Goal: Information Seeking & Learning: Learn about a topic

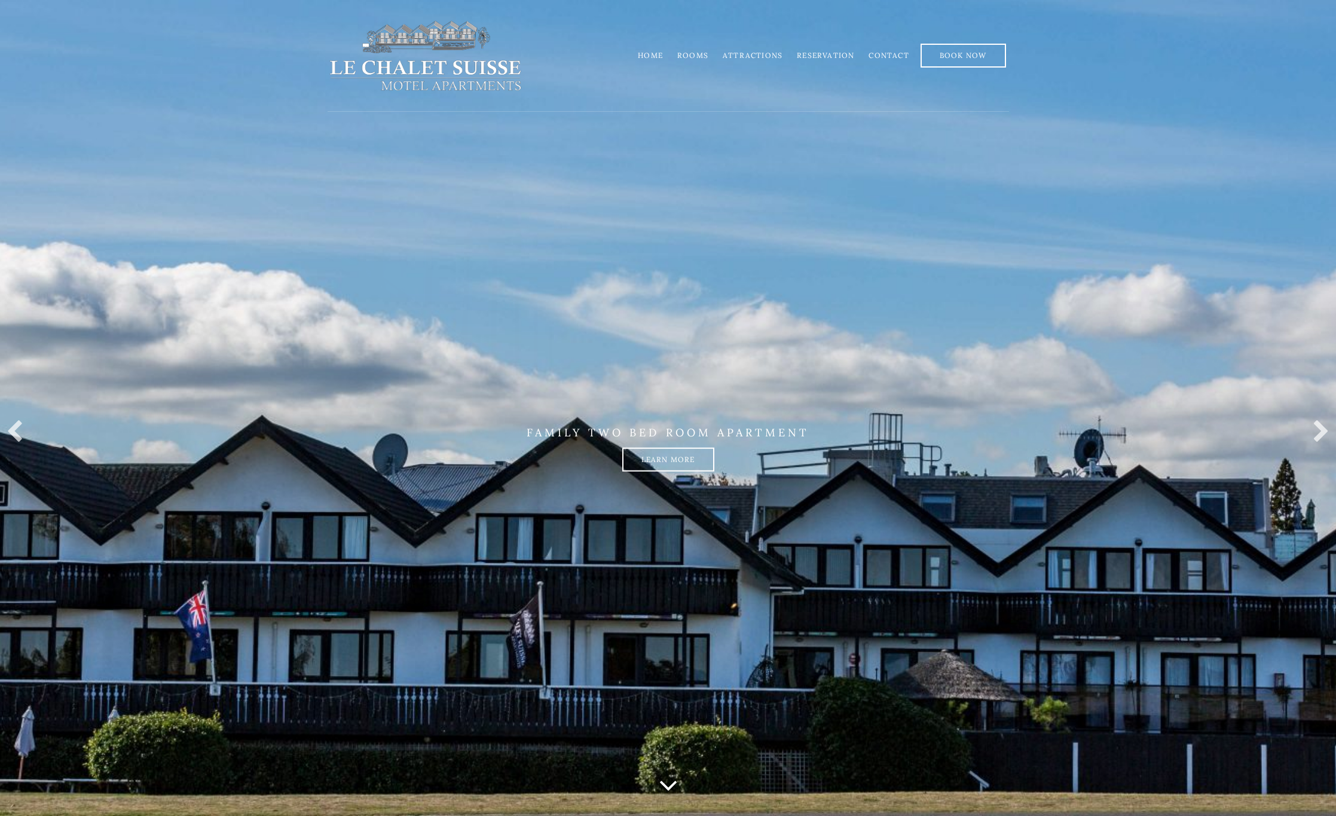
click at [697, 56] on link "Rooms" at bounding box center [692, 55] width 31 height 9
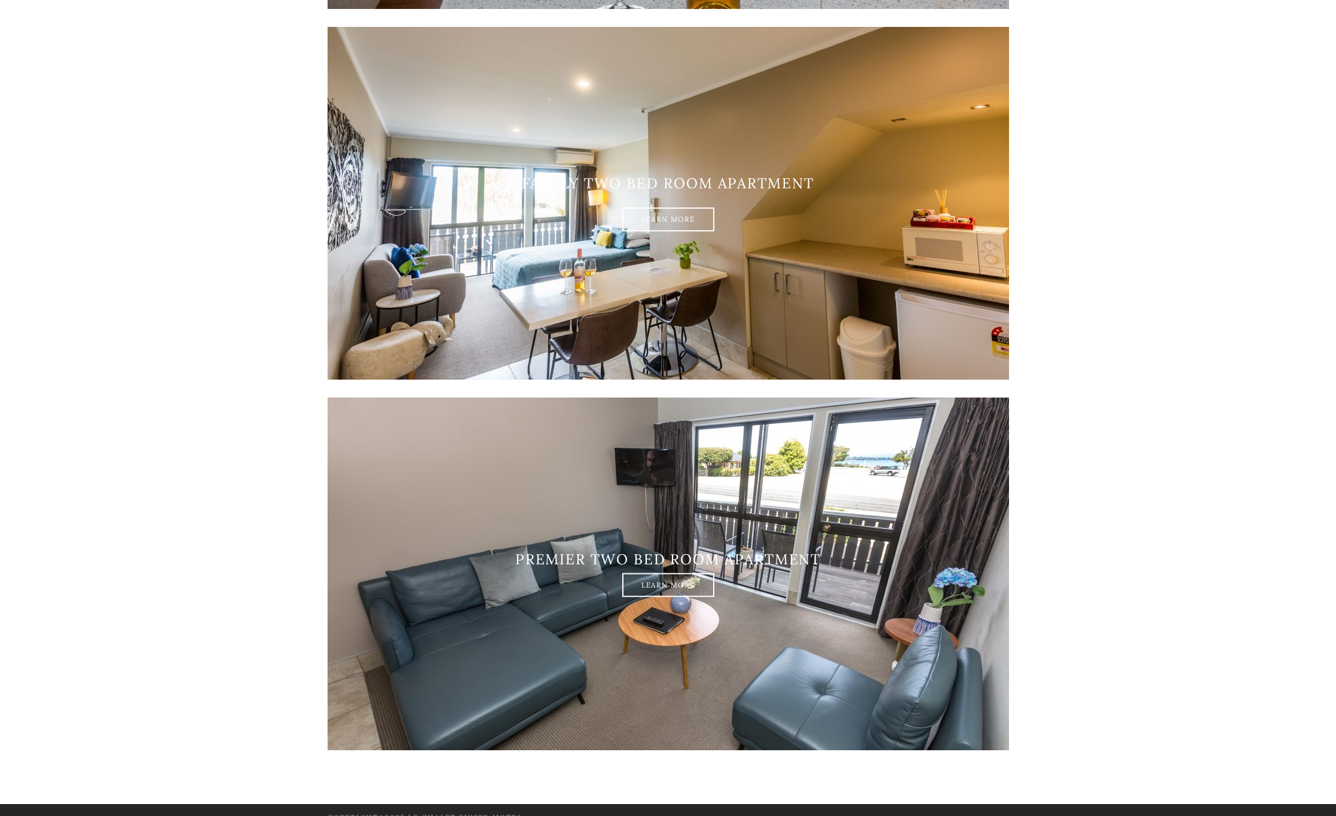
scroll to position [1727, 0]
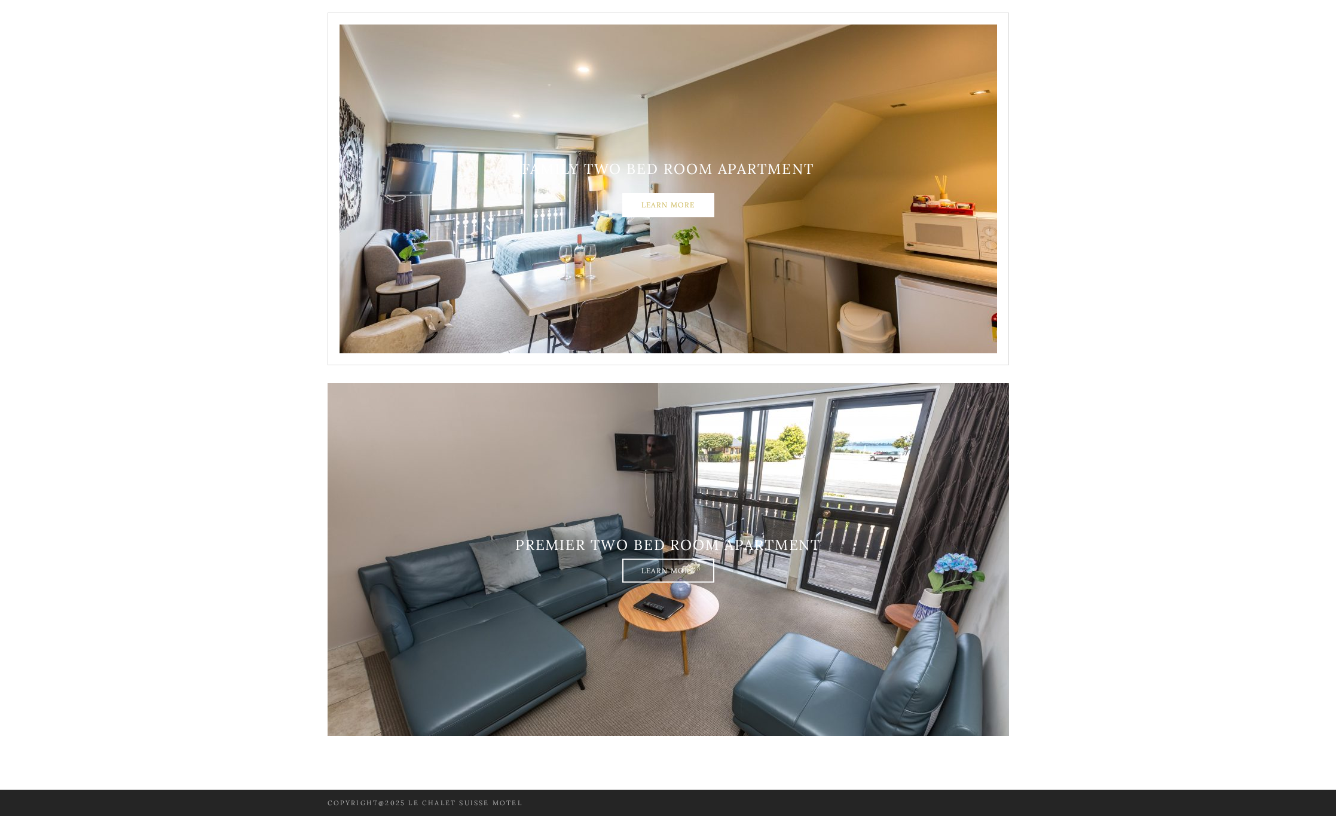
click at [656, 197] on link "Learn More" at bounding box center [668, 205] width 92 height 24
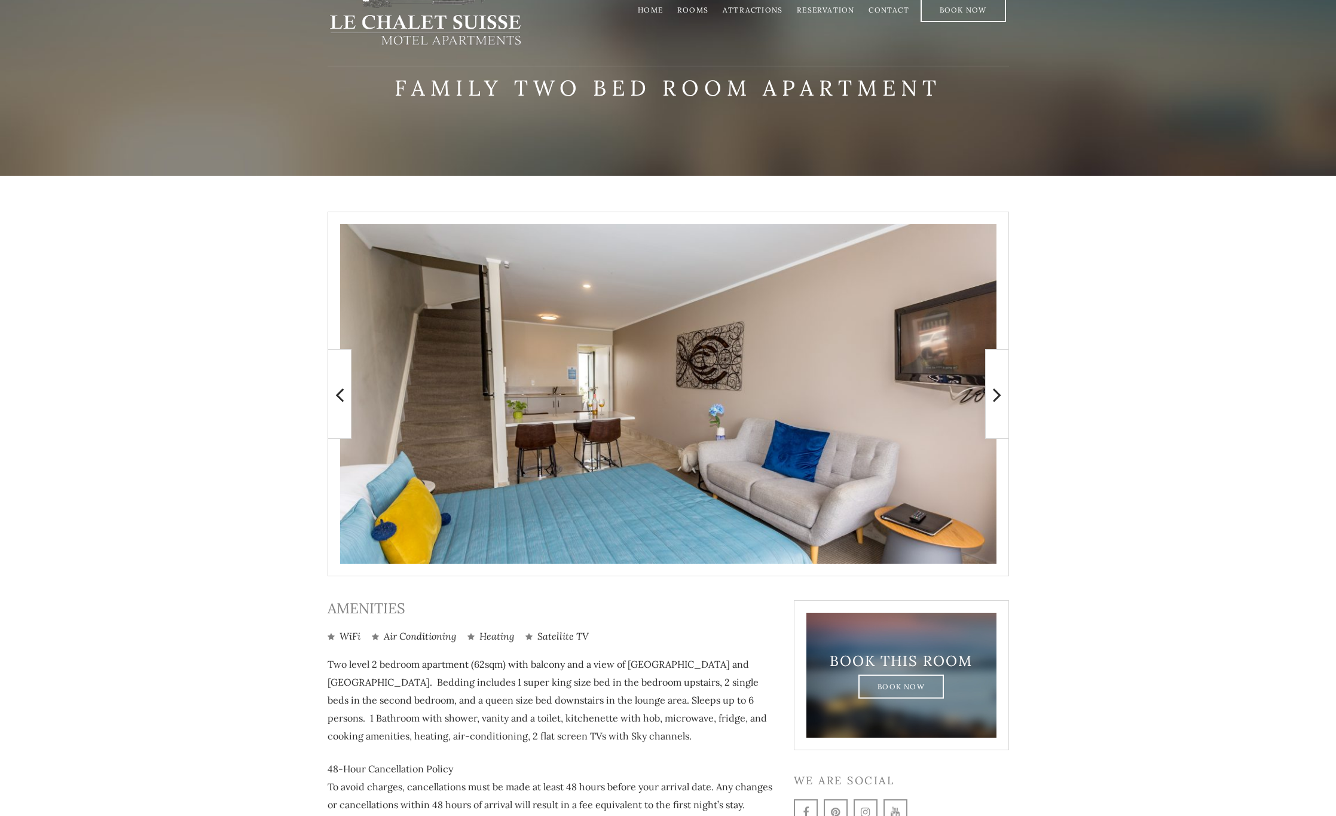
scroll to position [60, 0]
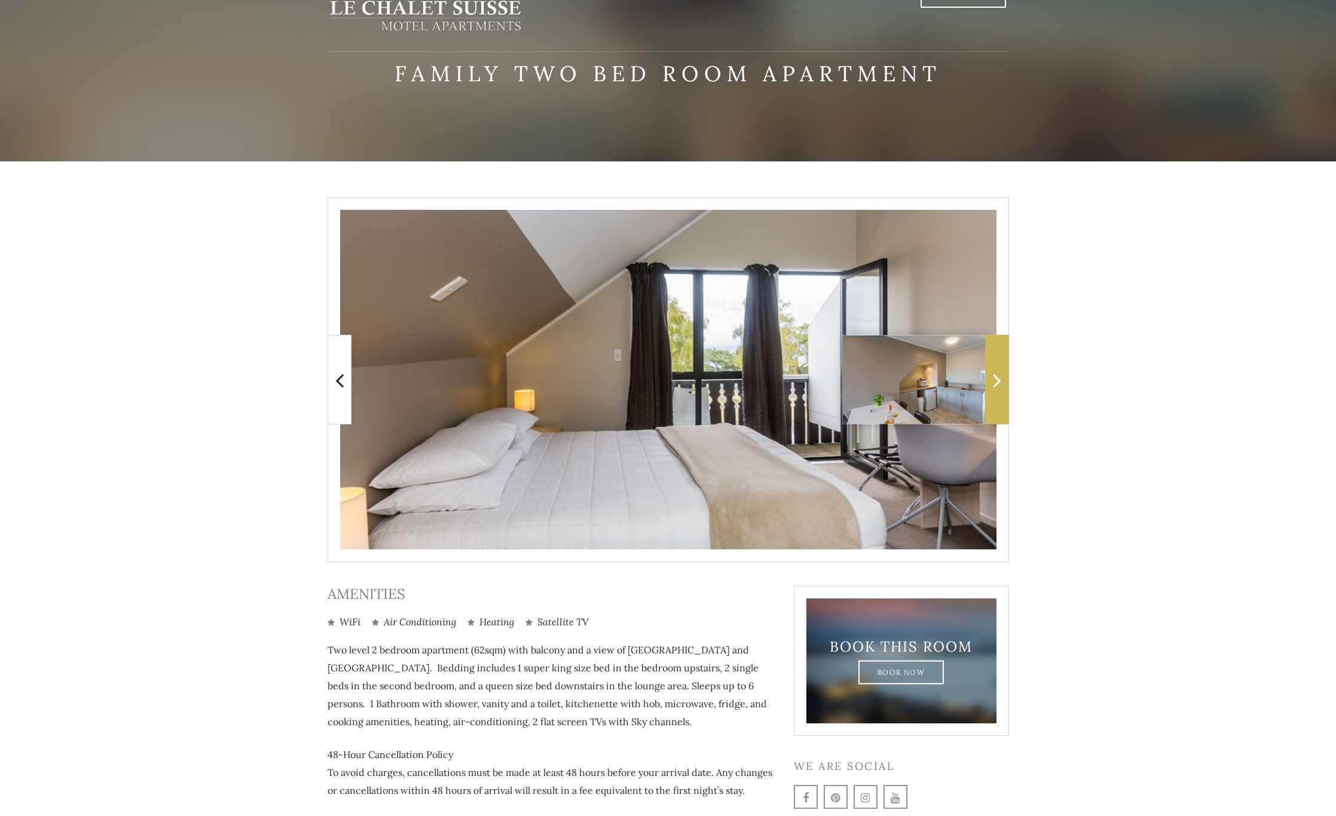
click at [1003, 382] on span at bounding box center [997, 380] width 24 height 90
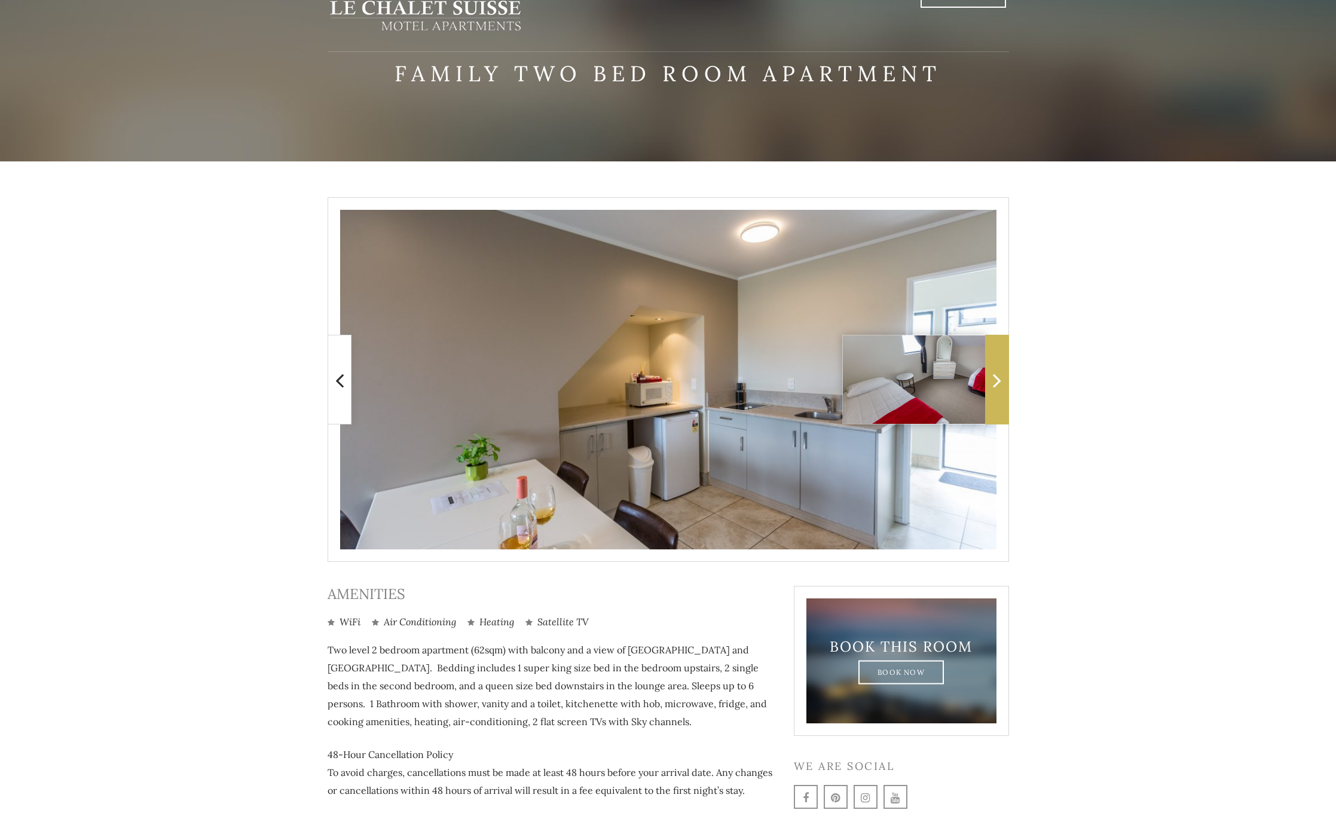
click at [1003, 382] on span at bounding box center [997, 380] width 24 height 90
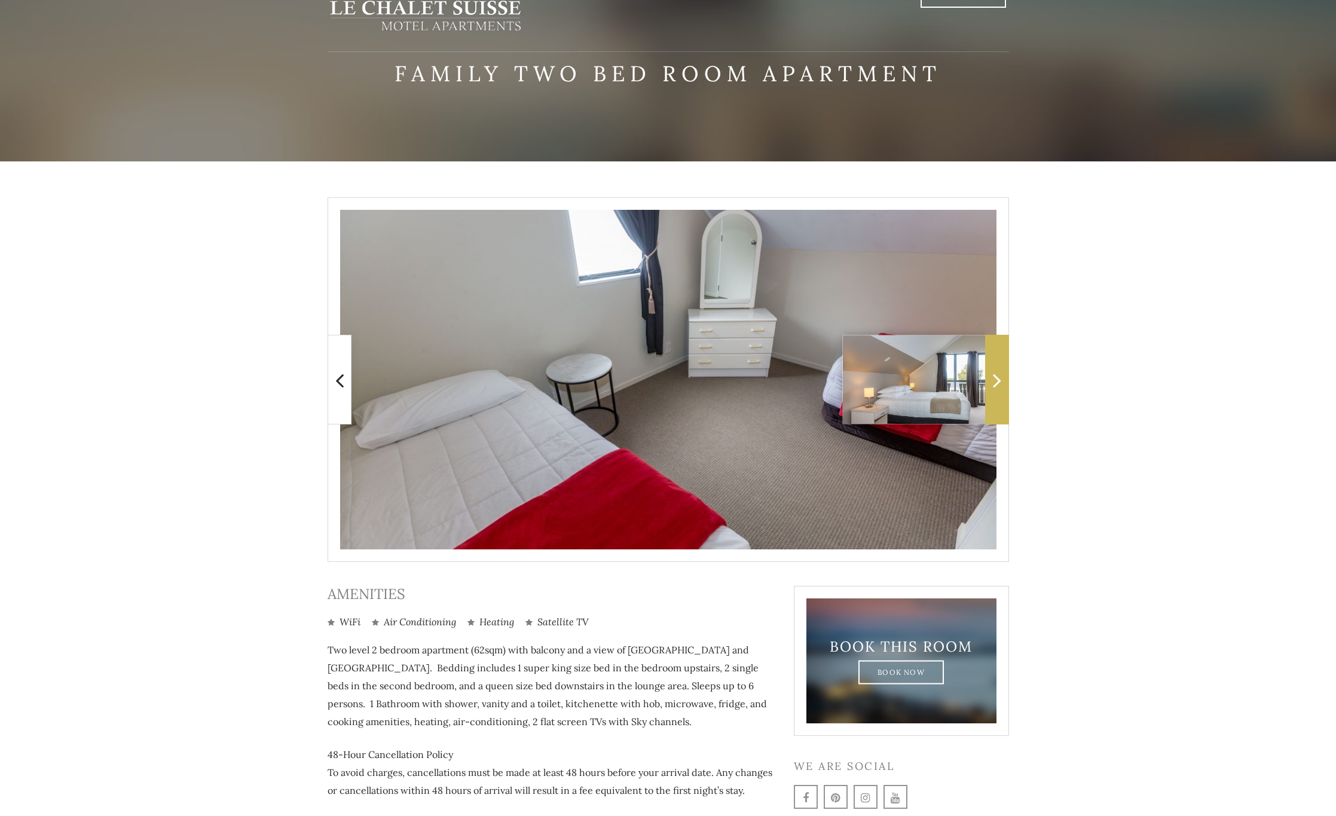
click at [1003, 382] on span at bounding box center [997, 380] width 24 height 90
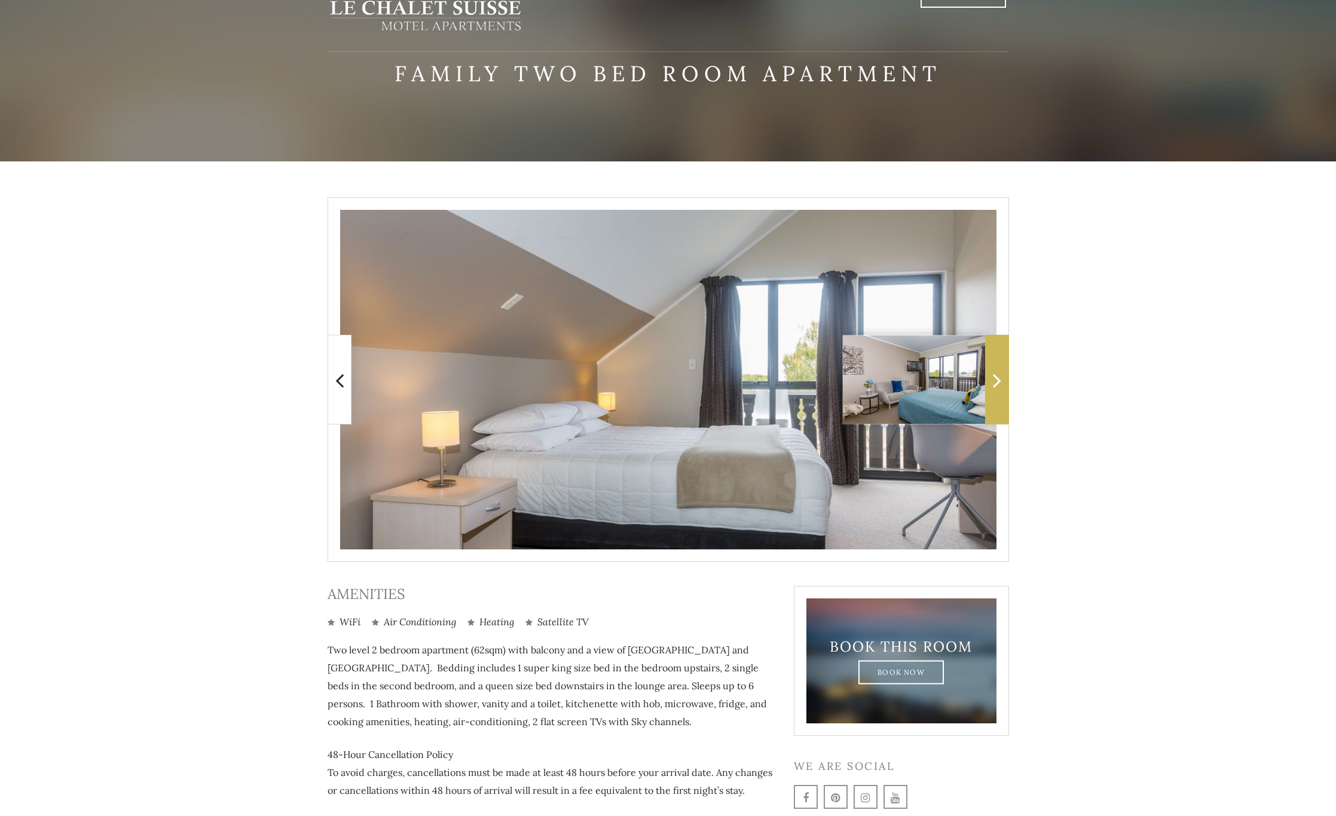
click at [1003, 382] on span at bounding box center [997, 380] width 24 height 90
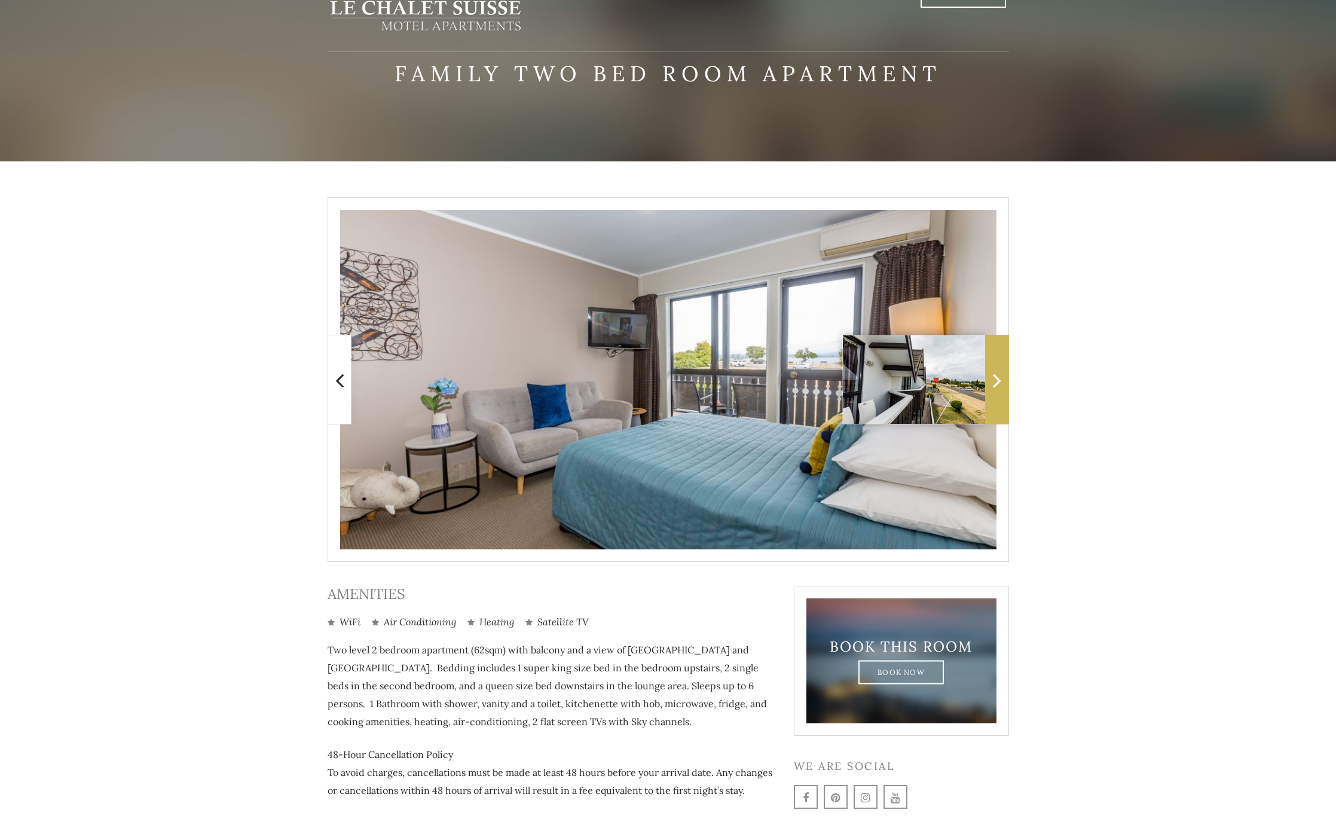
click at [1003, 382] on span at bounding box center [997, 380] width 24 height 90
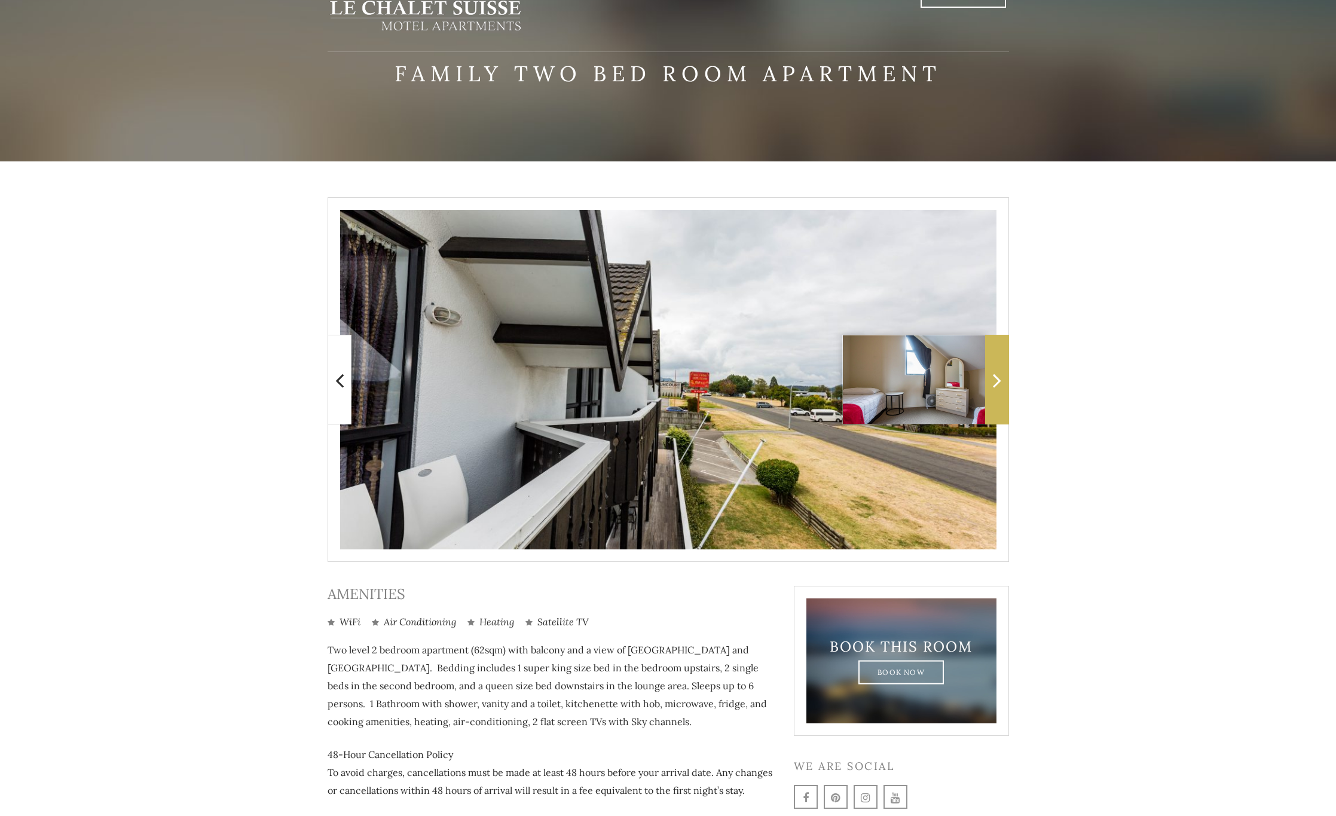
click at [994, 375] on icon at bounding box center [997, 380] width 8 height 24
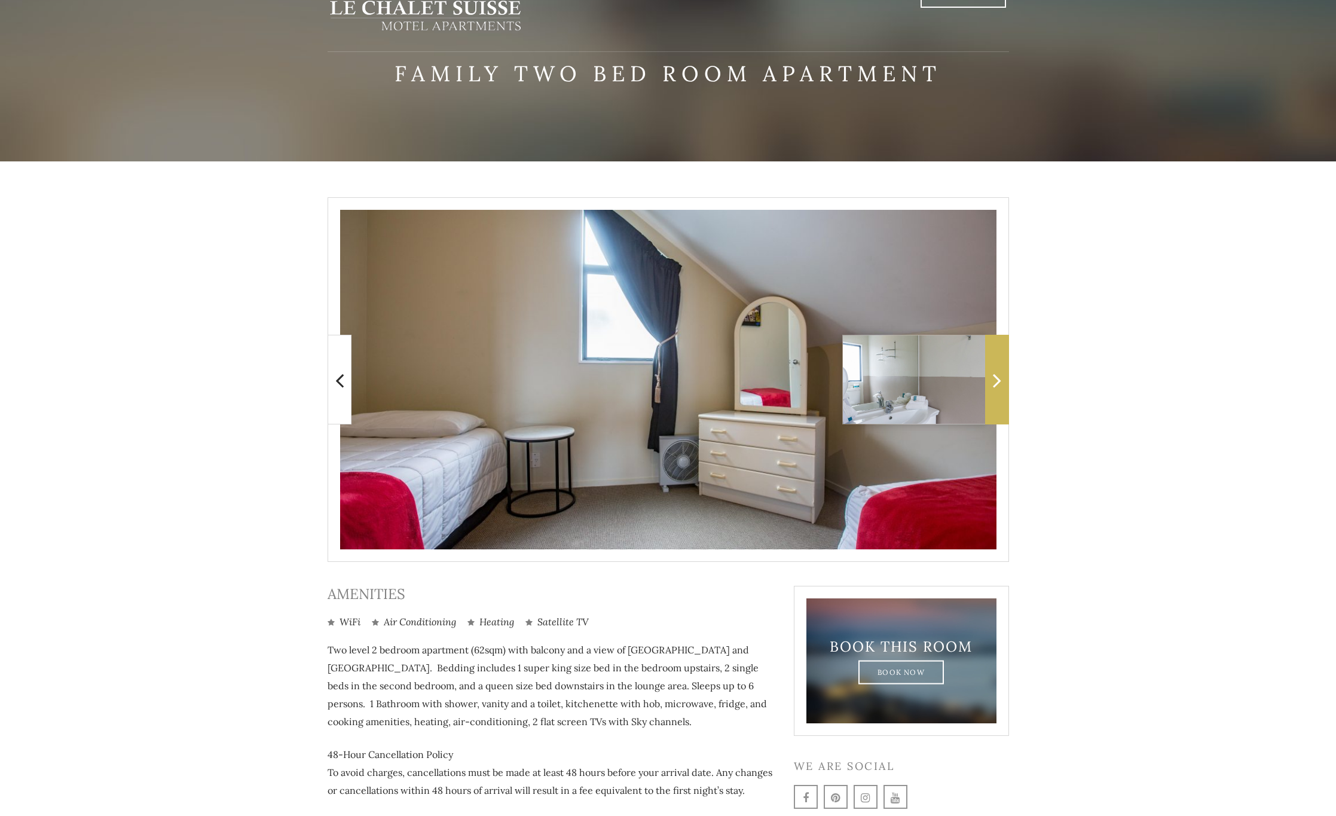
click at [994, 375] on icon at bounding box center [997, 380] width 8 height 24
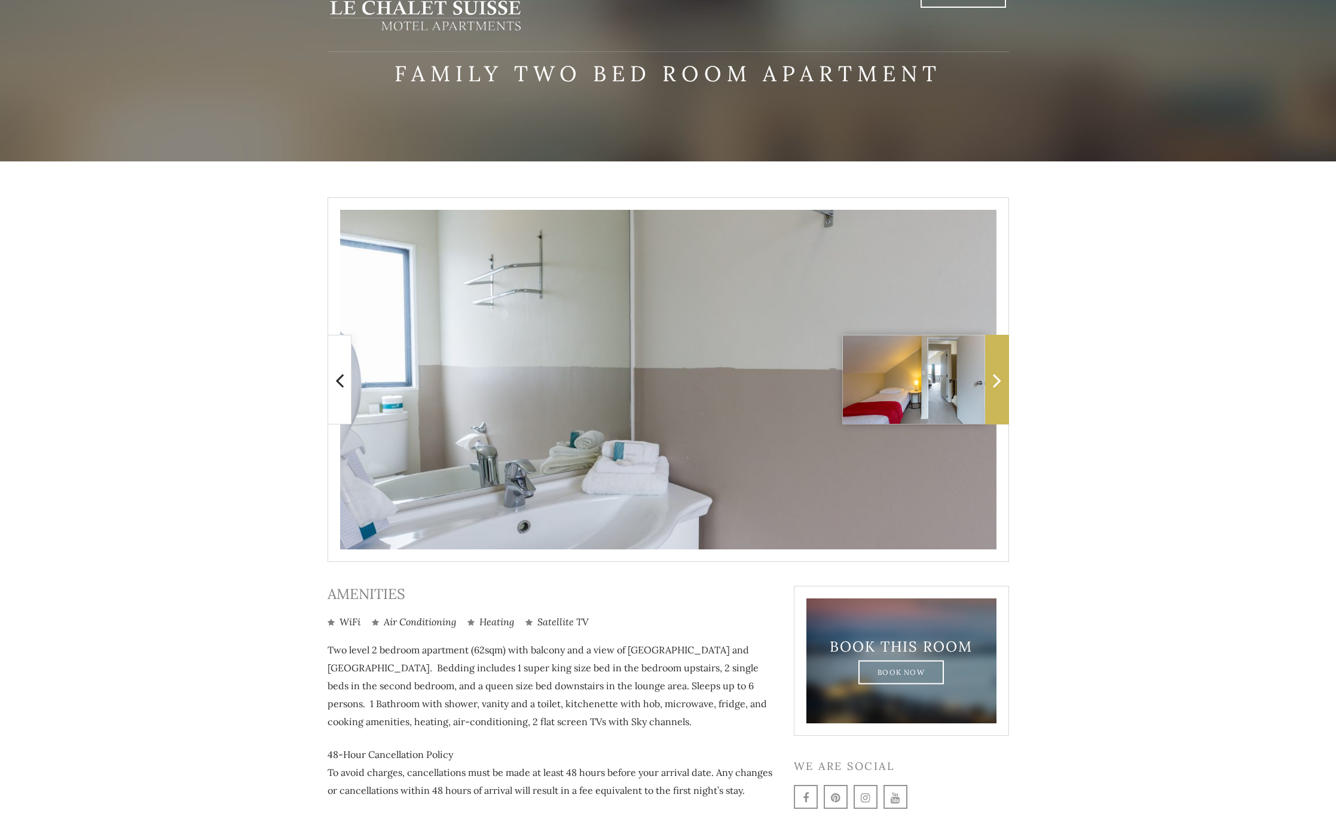
click at [994, 375] on icon at bounding box center [997, 380] width 8 height 24
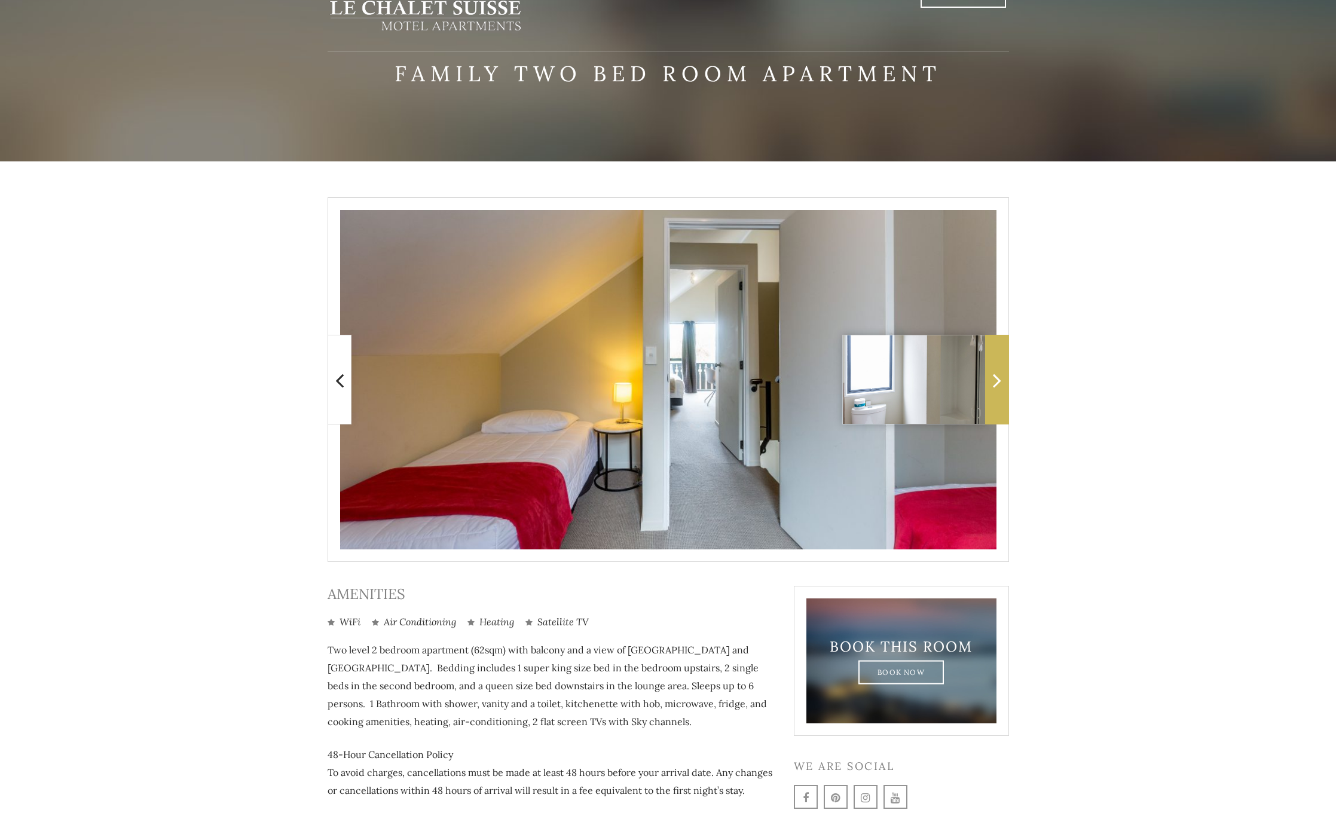
click at [994, 375] on icon at bounding box center [997, 380] width 8 height 24
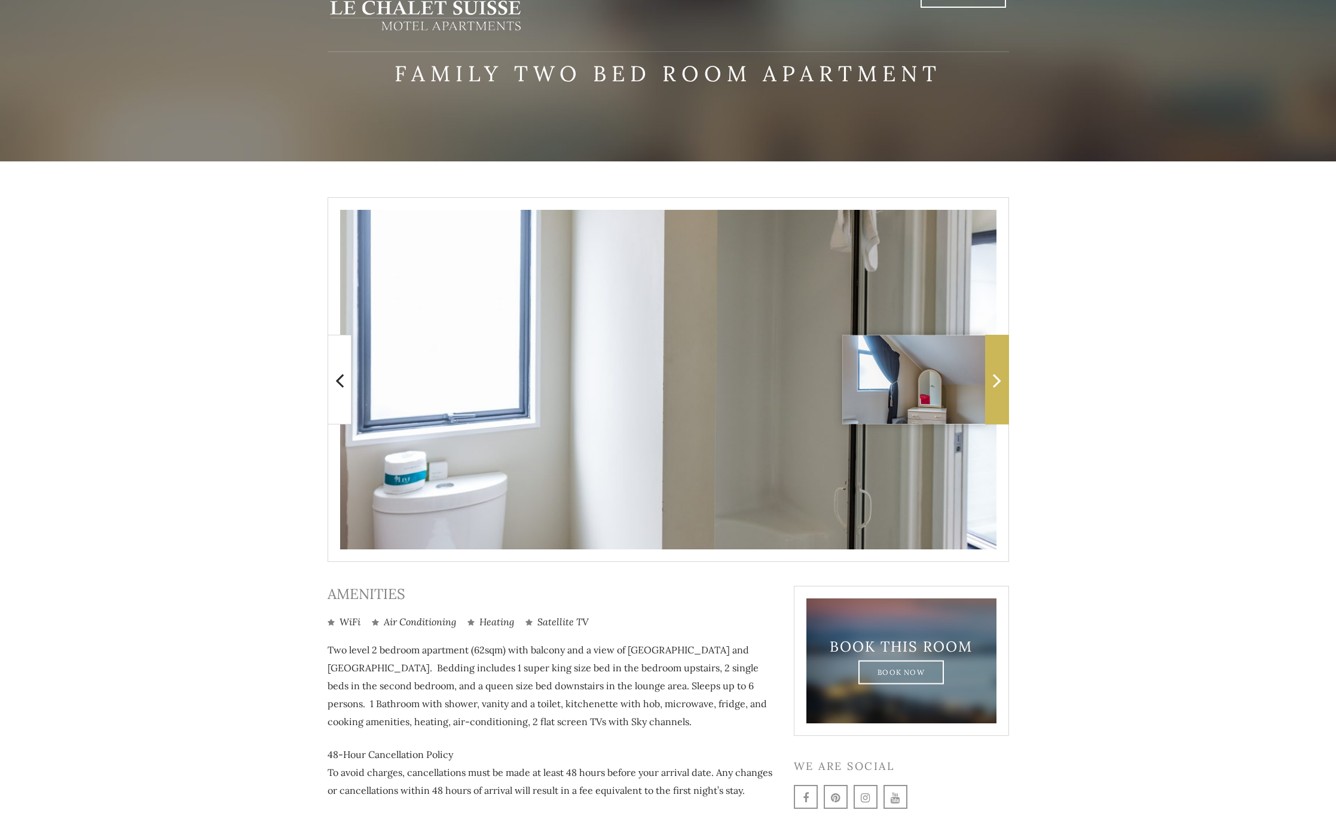
click at [994, 375] on icon at bounding box center [997, 380] width 8 height 24
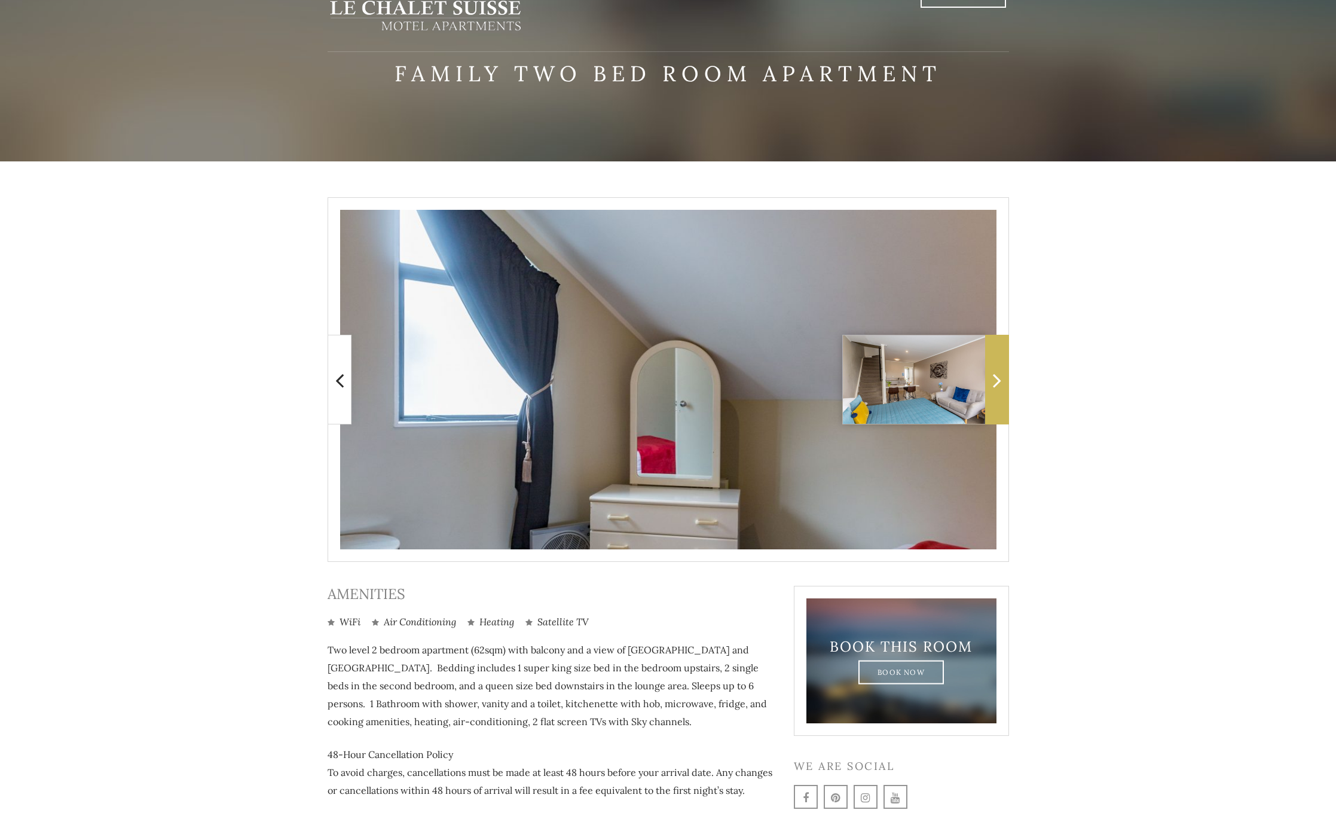
click at [994, 375] on icon at bounding box center [997, 380] width 8 height 24
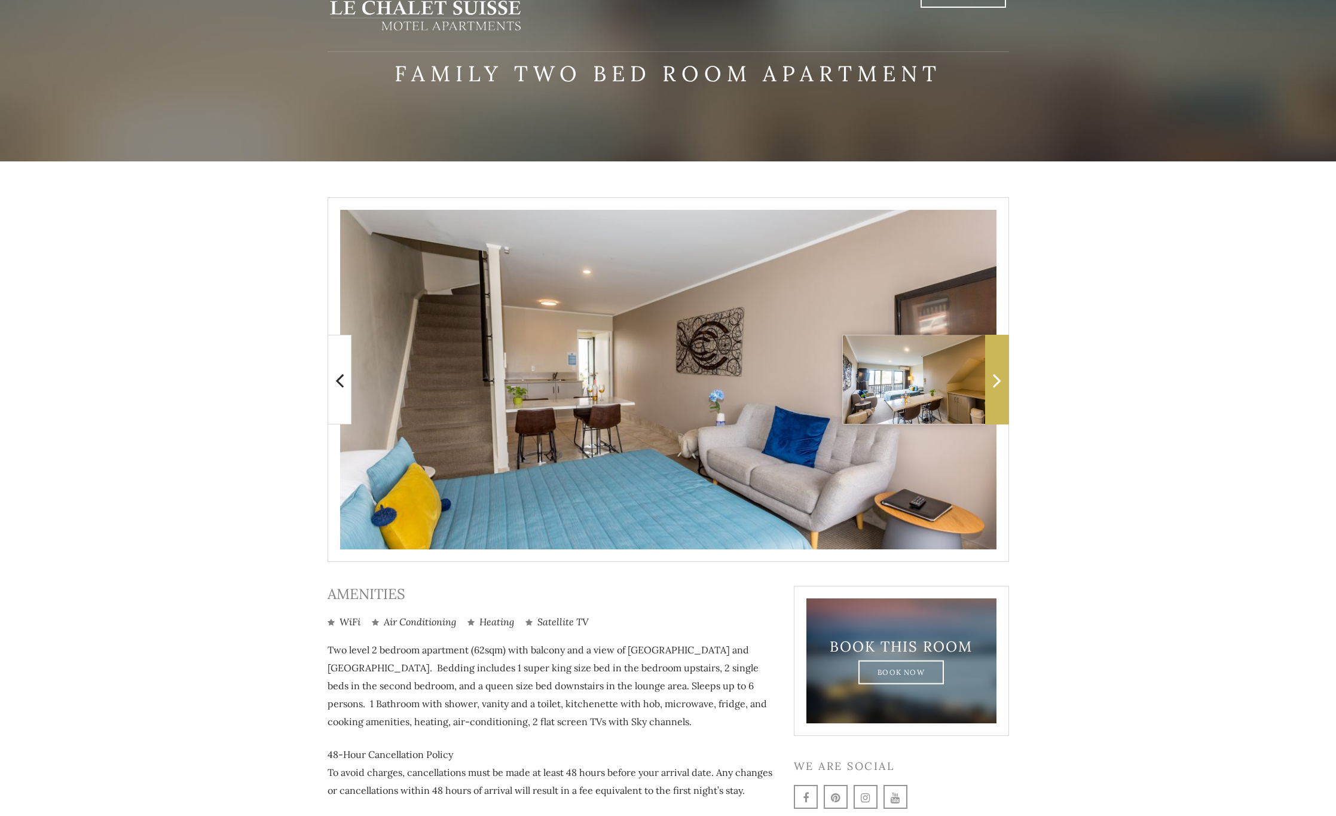
click at [994, 375] on icon at bounding box center [997, 380] width 8 height 24
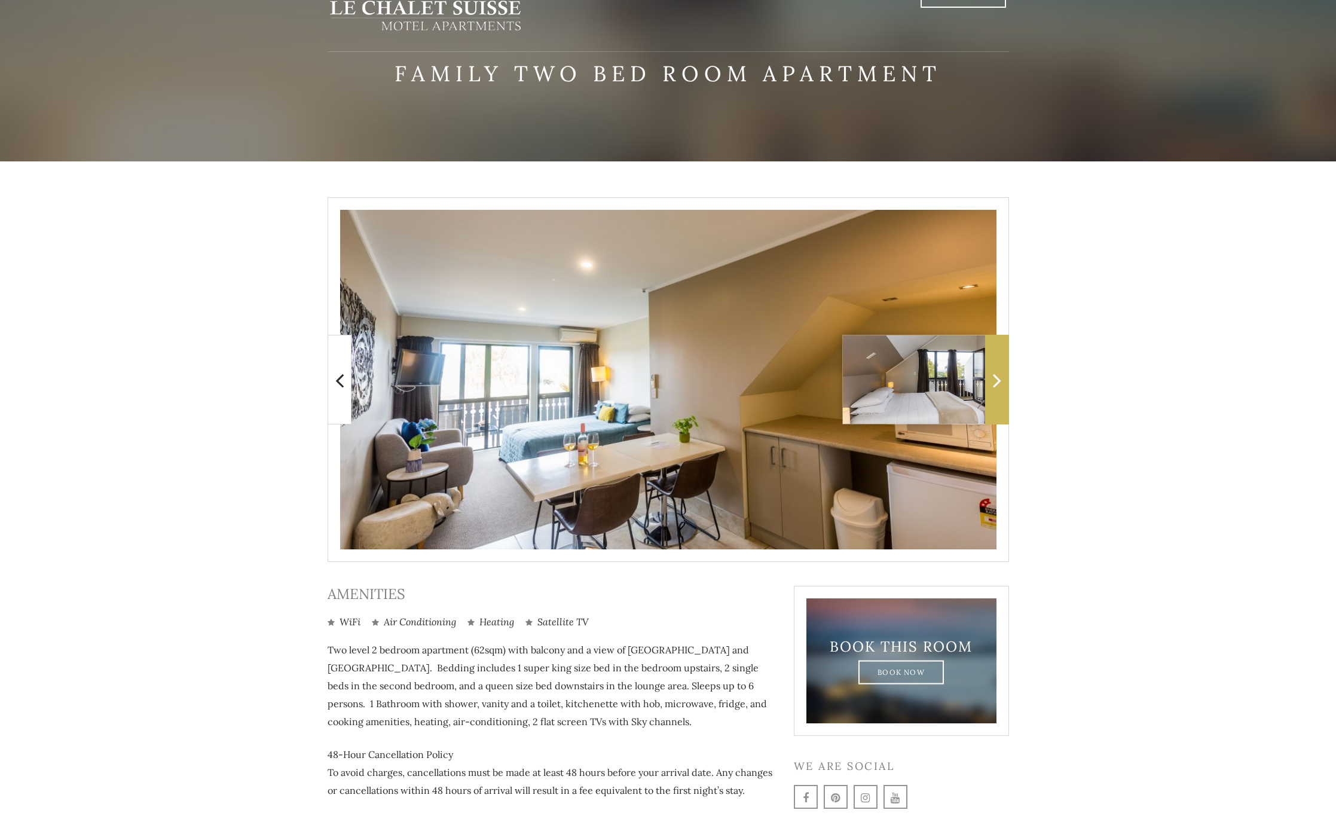
click at [994, 375] on icon at bounding box center [997, 380] width 8 height 24
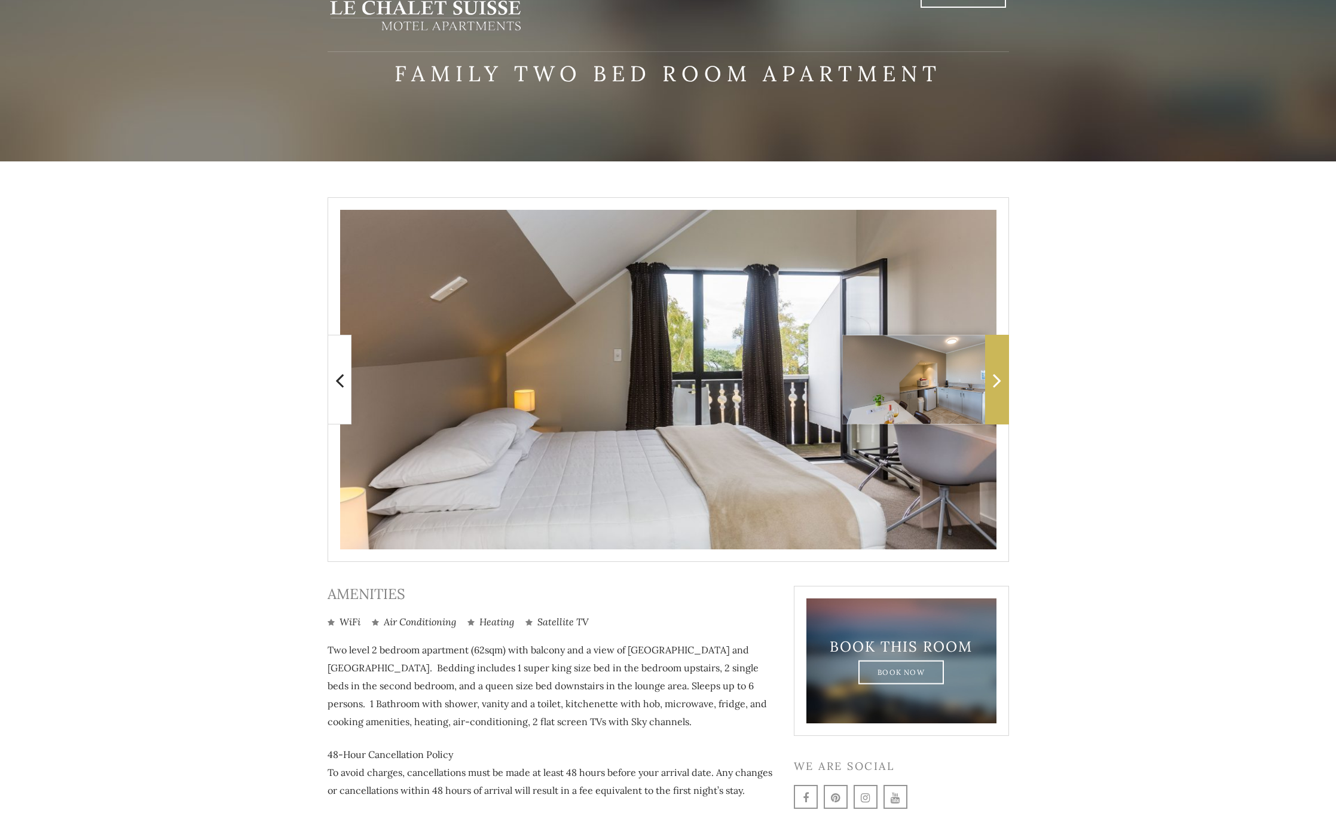
click at [994, 375] on icon at bounding box center [997, 380] width 8 height 24
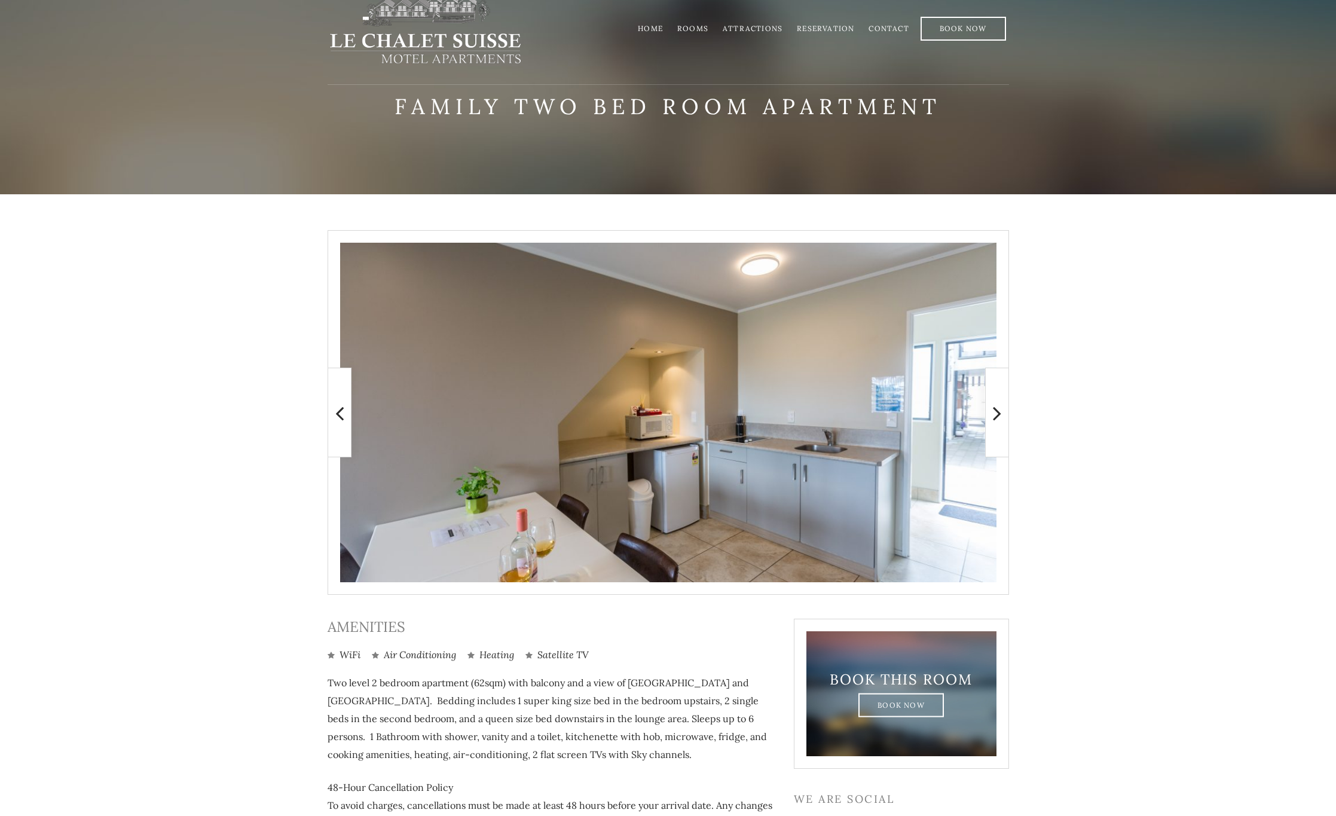
scroll to position [0, 0]
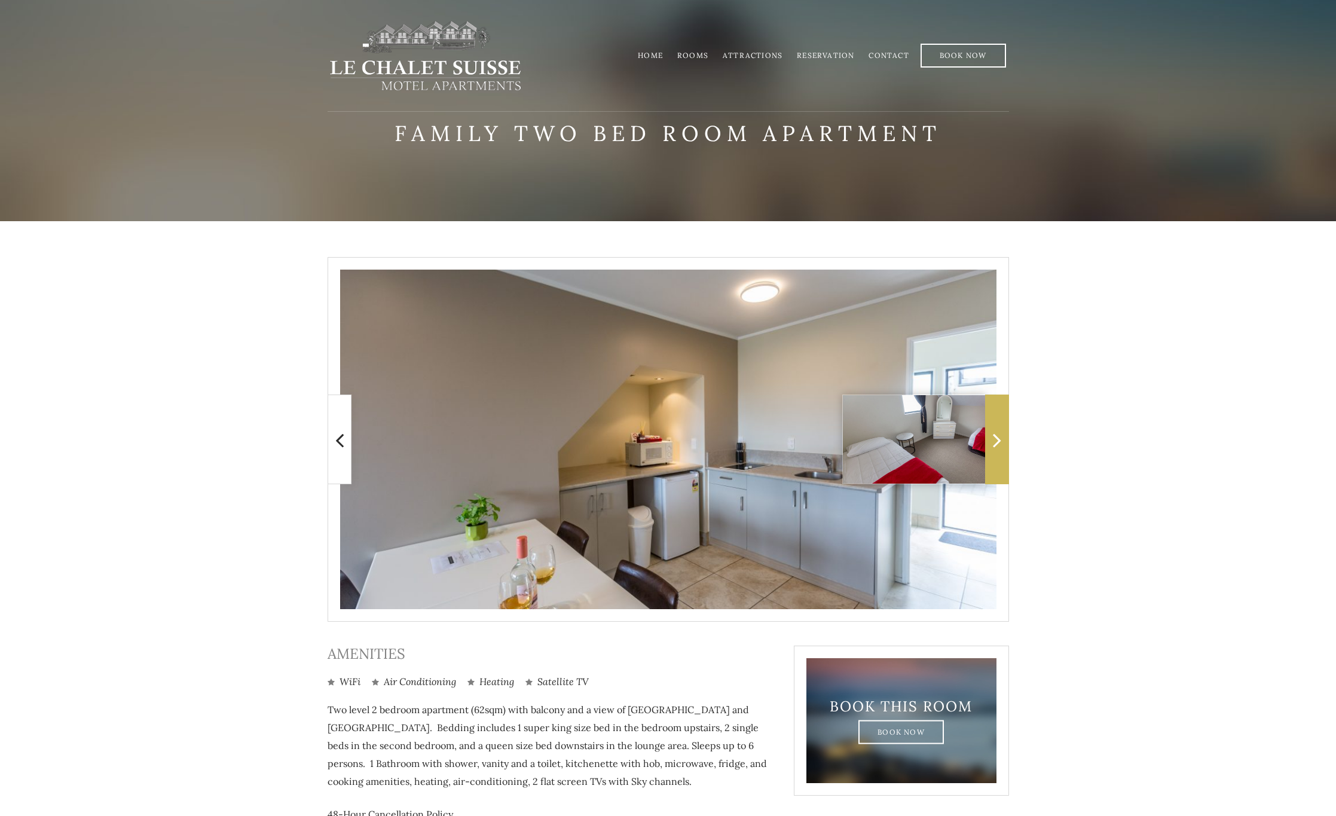
click at [993, 440] on icon at bounding box center [997, 440] width 8 height 24
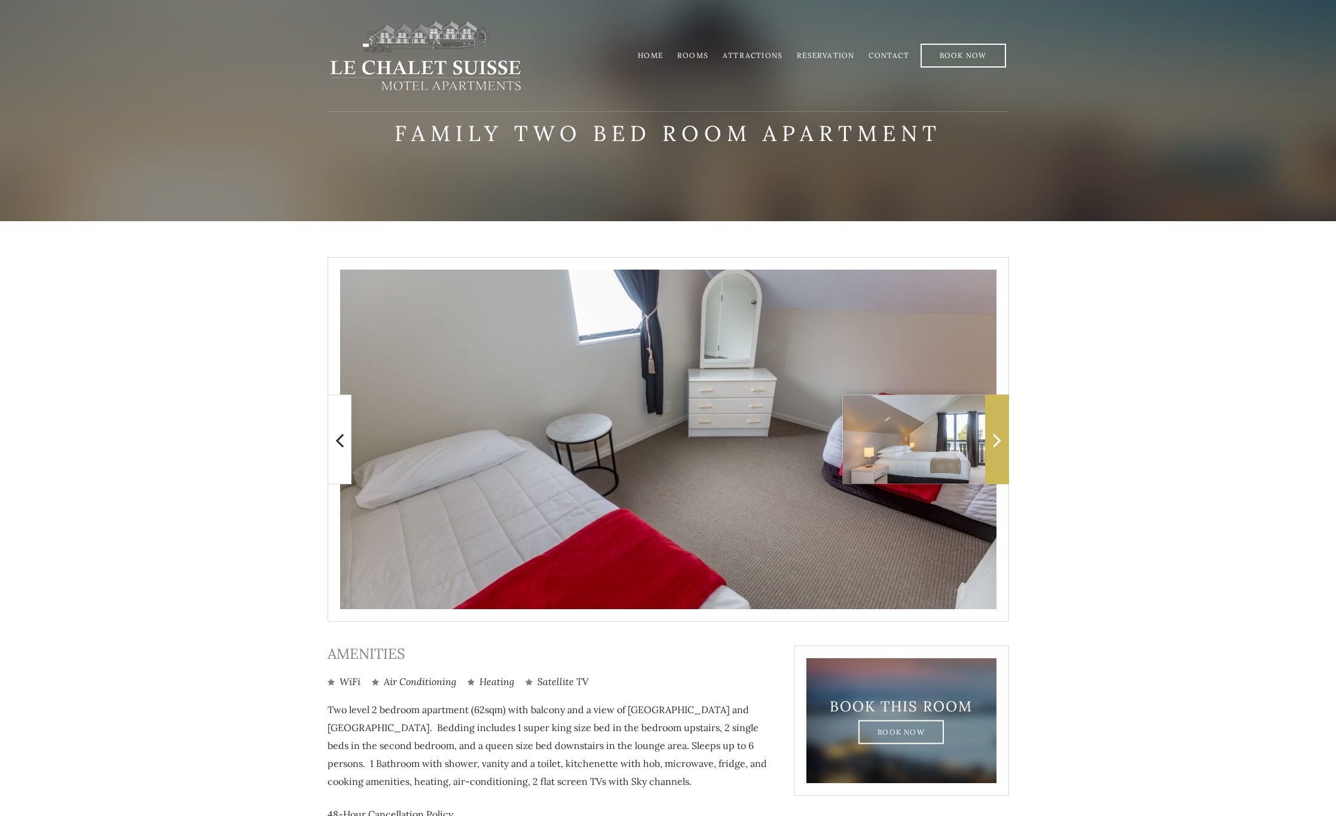
click at [993, 440] on icon at bounding box center [997, 440] width 8 height 24
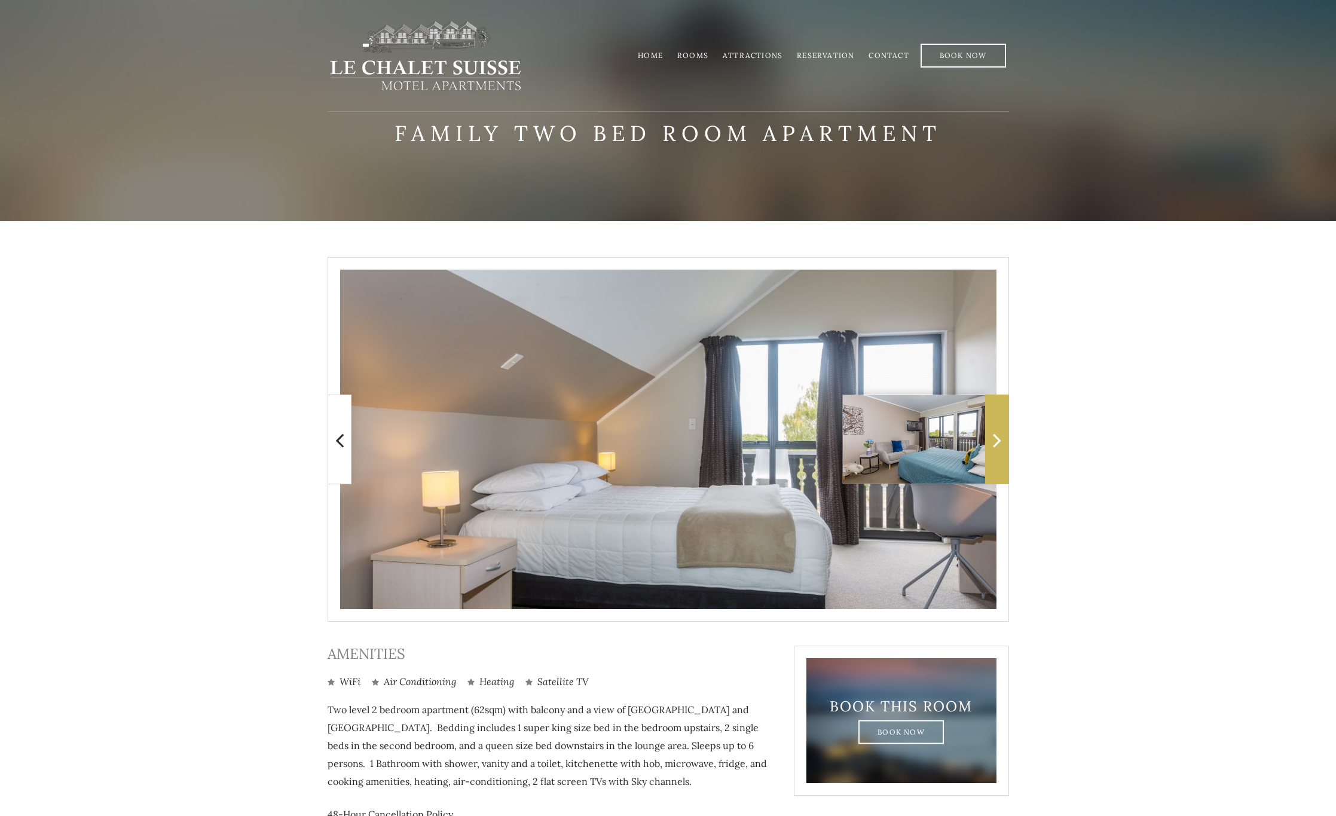
click at [993, 440] on icon at bounding box center [997, 440] width 8 height 24
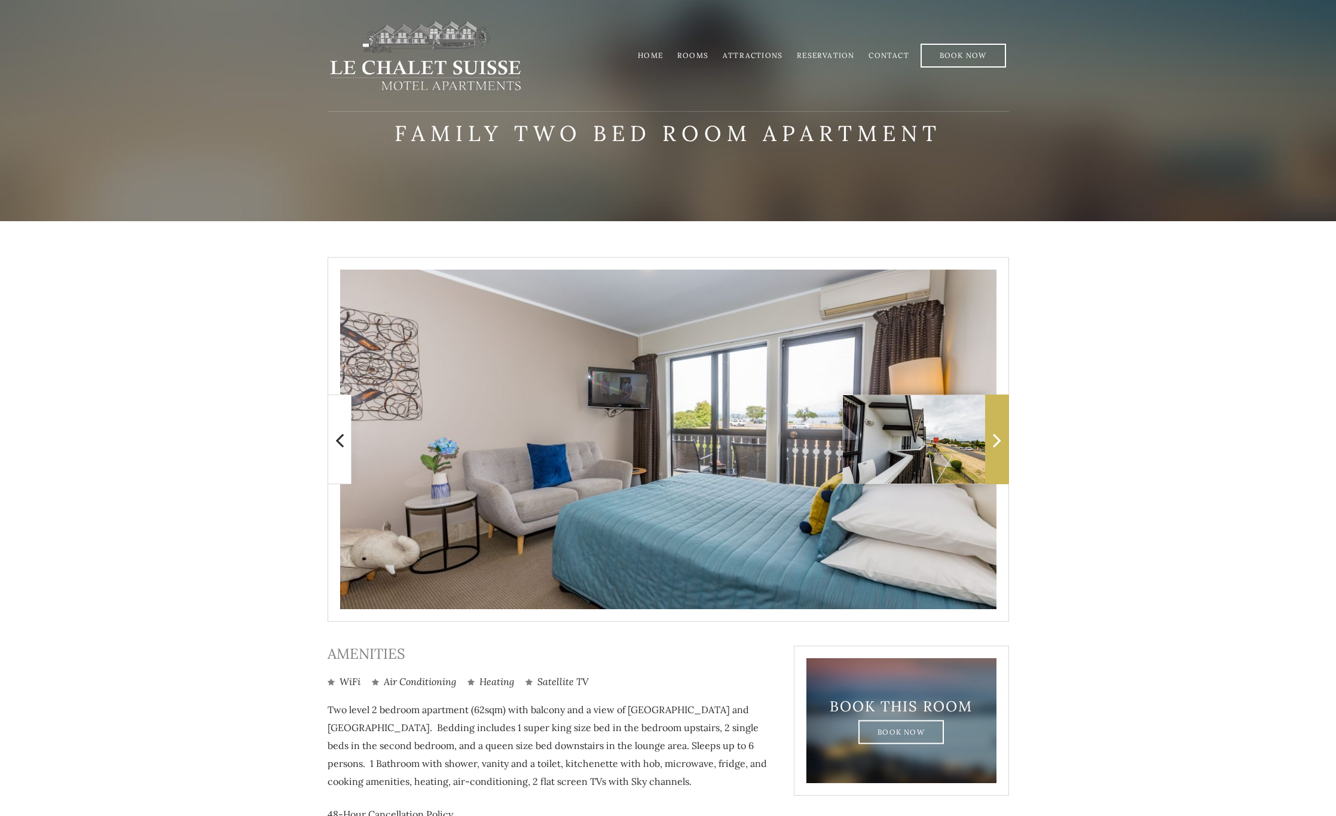
click at [993, 440] on icon at bounding box center [997, 440] width 8 height 24
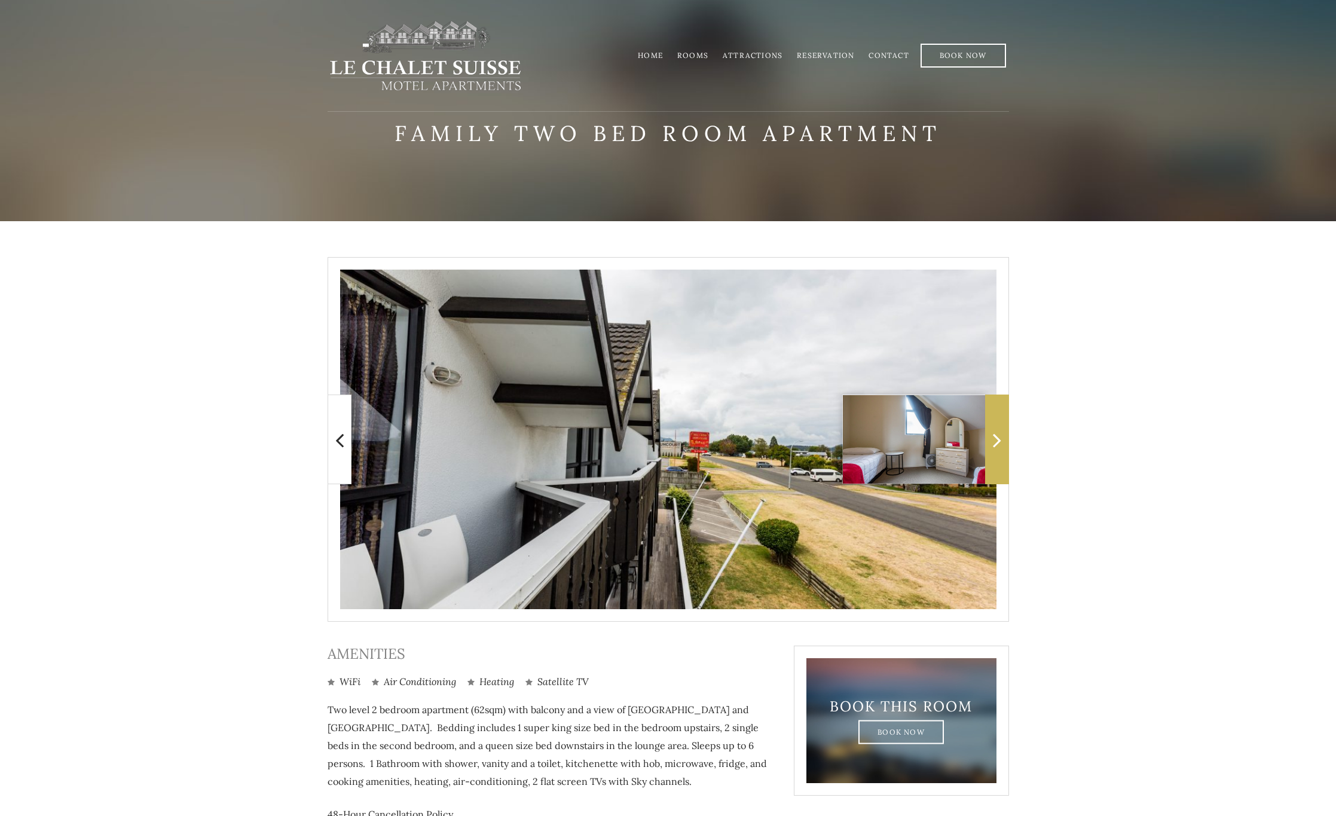
click at [993, 440] on icon at bounding box center [997, 440] width 8 height 24
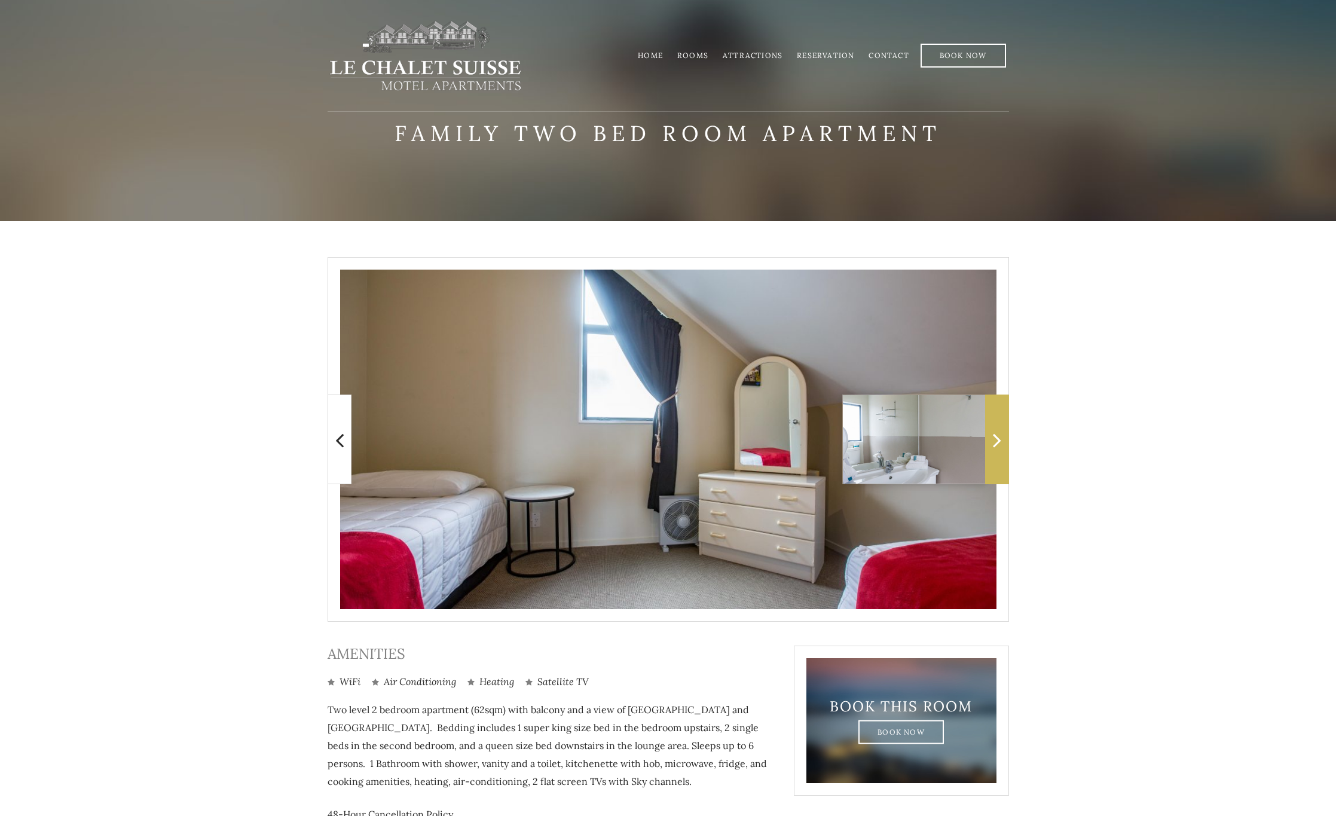
click at [993, 440] on icon at bounding box center [997, 440] width 8 height 24
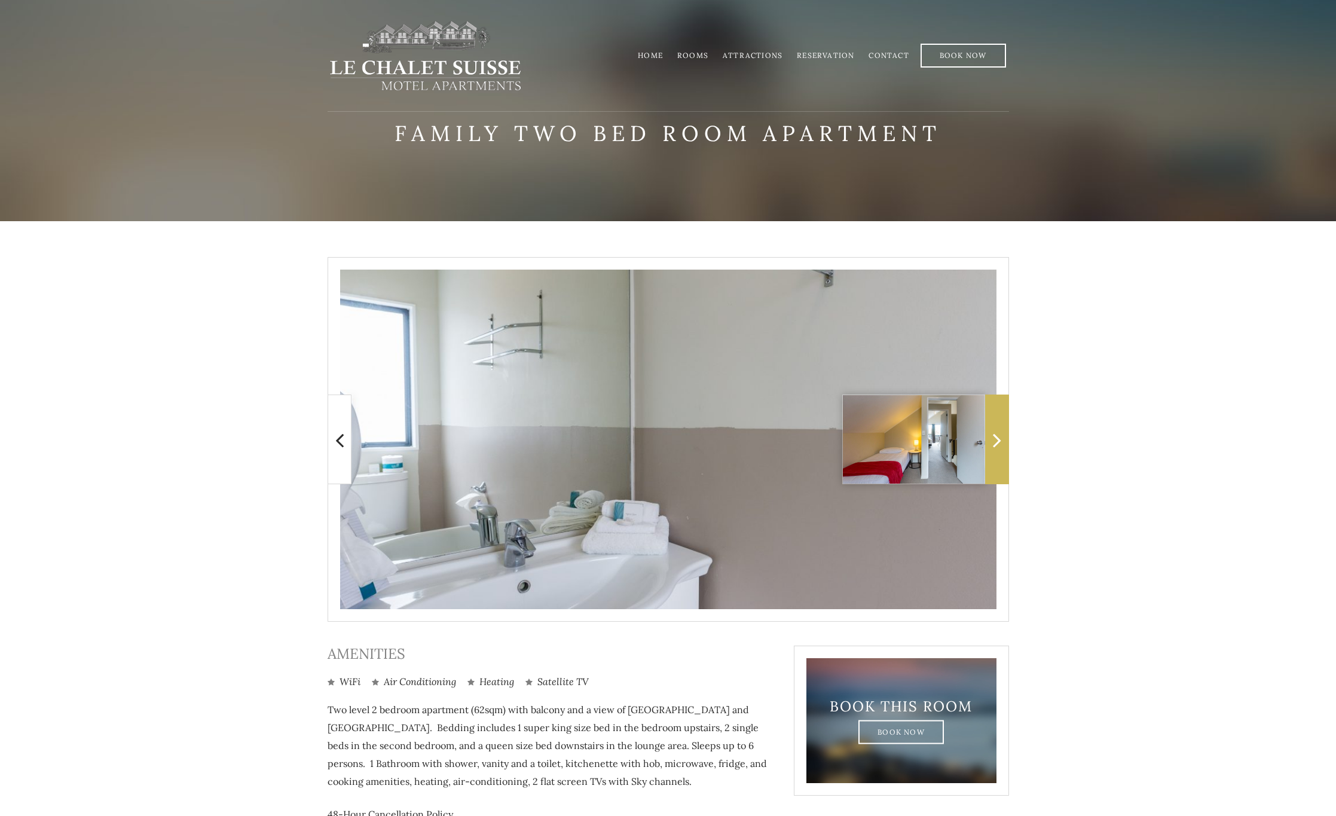
click at [993, 440] on icon at bounding box center [997, 440] width 8 height 24
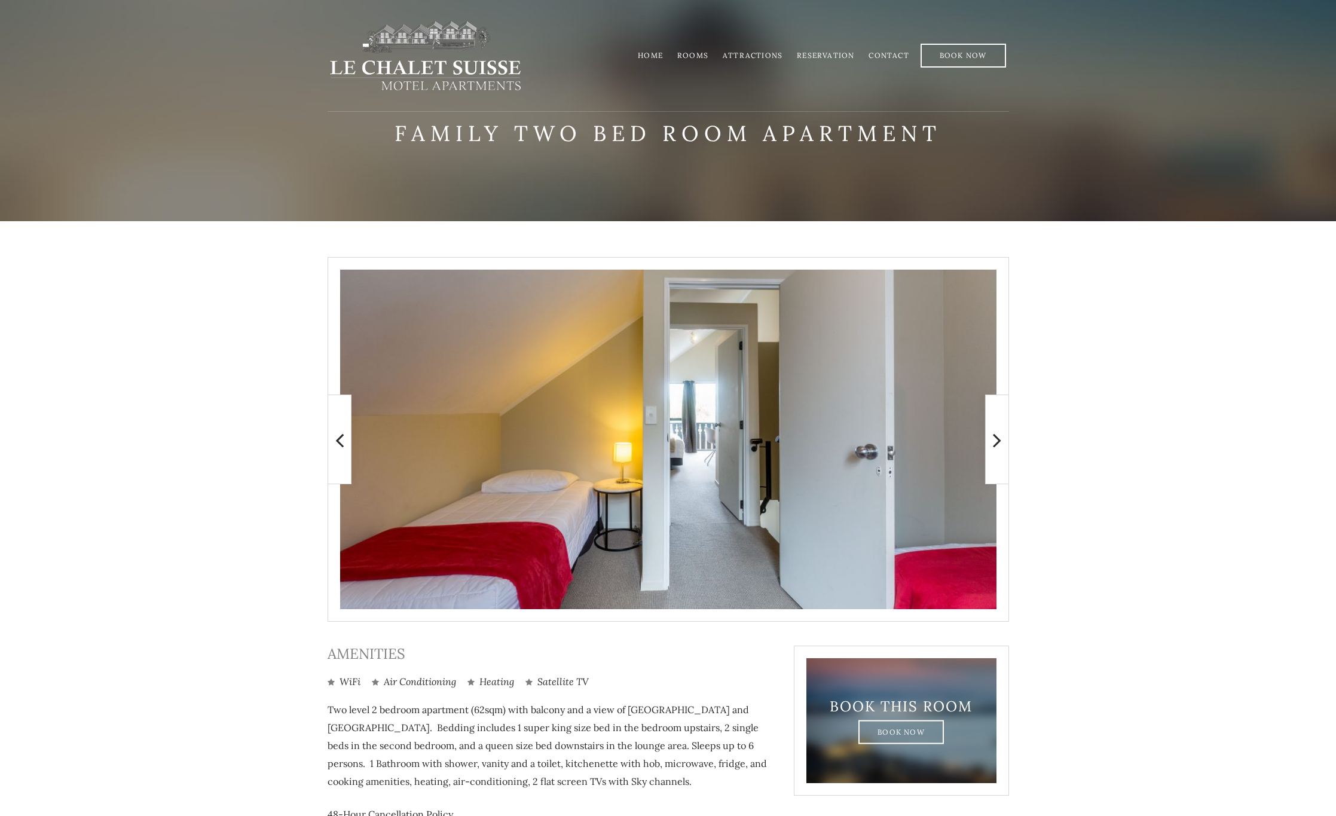
click at [657, 57] on link "Home" at bounding box center [650, 55] width 25 height 9
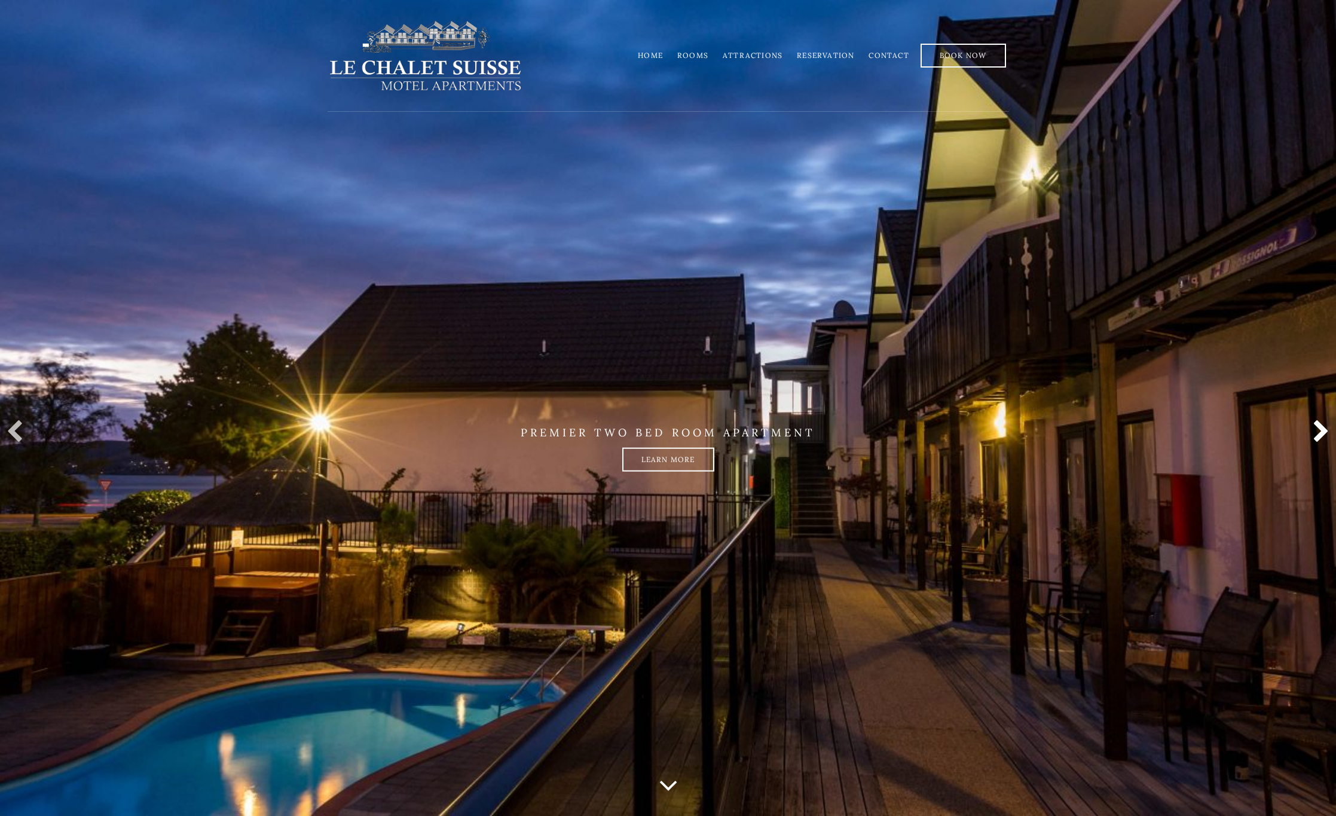
click at [1323, 431] on link at bounding box center [1318, 432] width 24 height 24
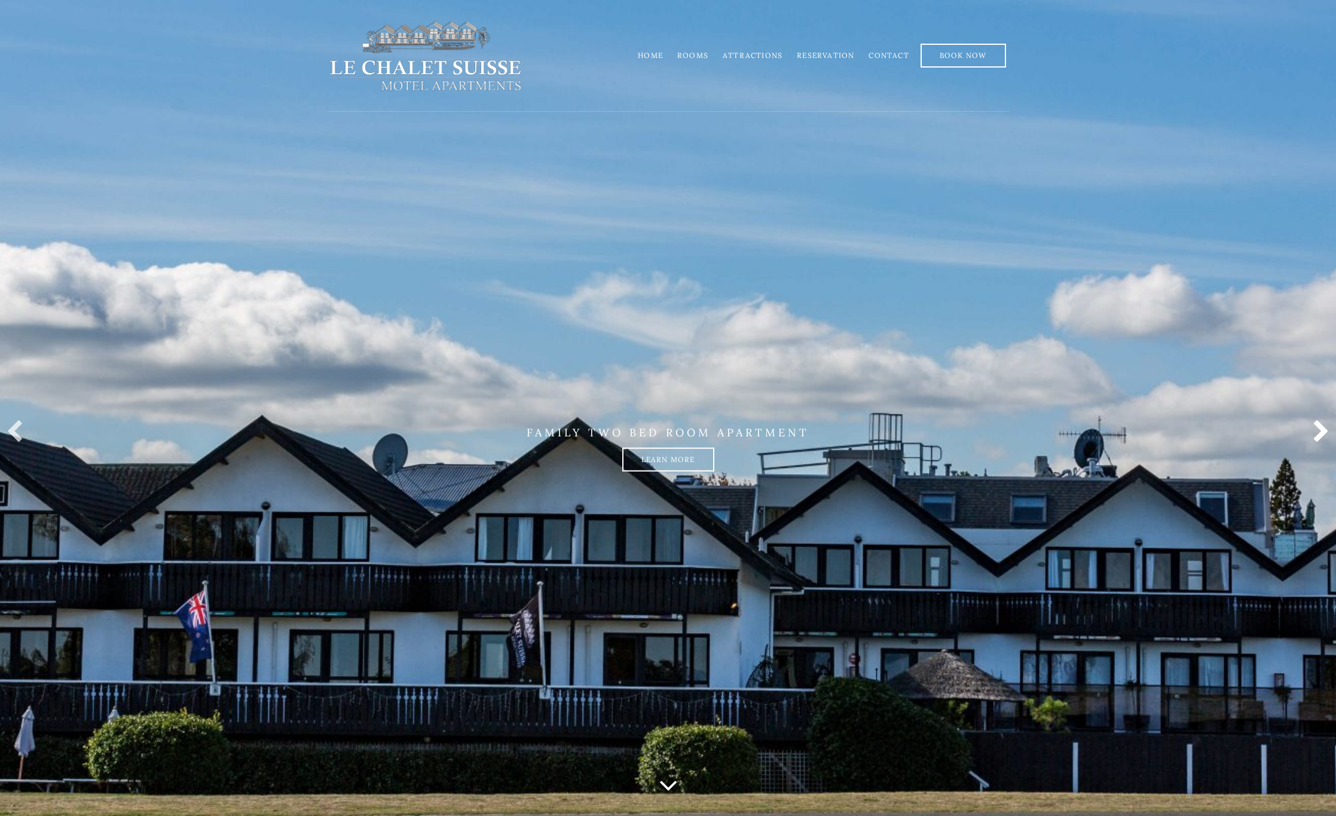
click at [1323, 431] on link at bounding box center [1318, 432] width 24 height 24
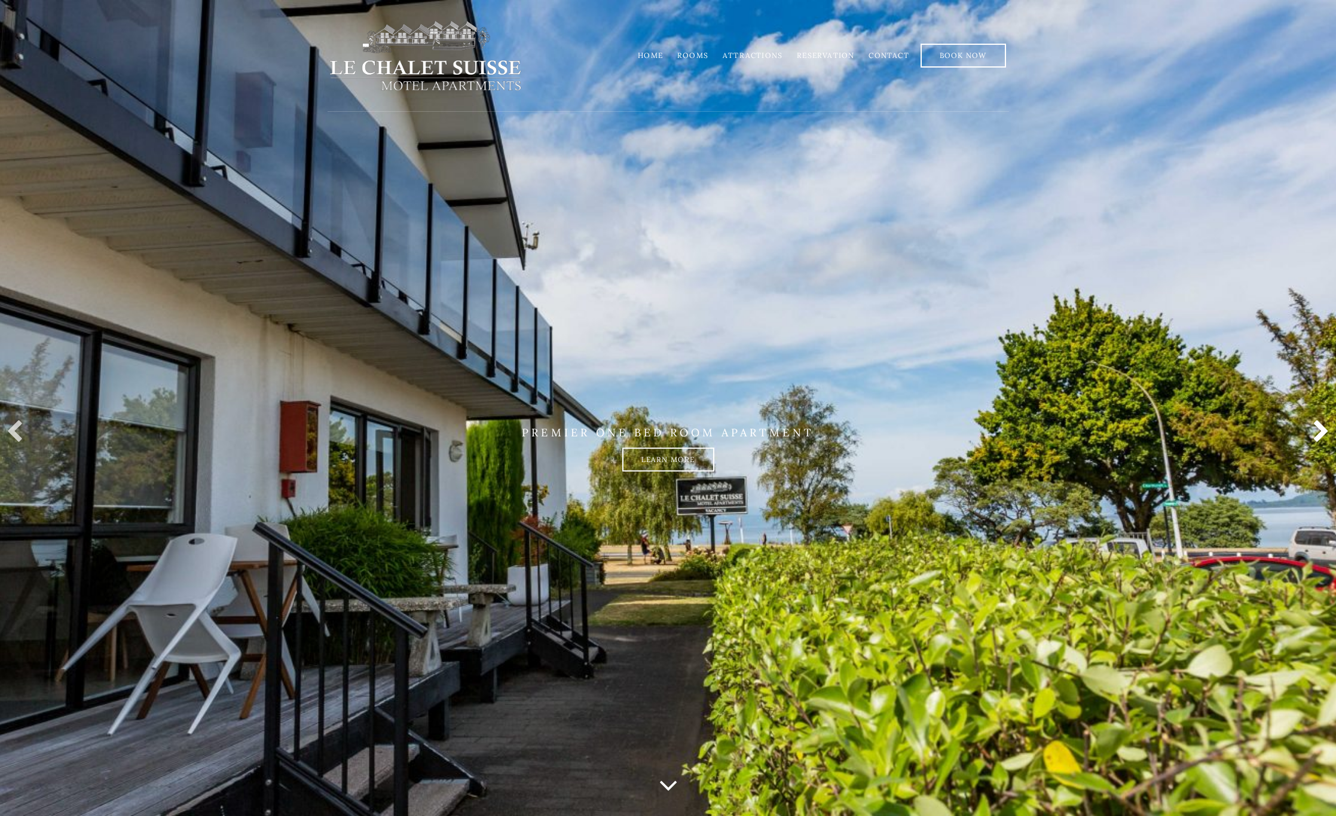
click at [1320, 430] on link at bounding box center [1318, 432] width 24 height 24
